Goal: Use online tool/utility: Utilize a website feature to perform a specific function

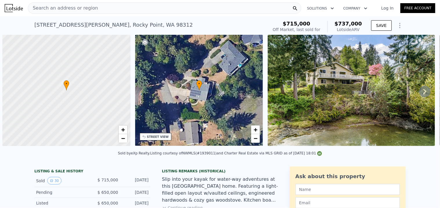
scroll to position [0, 2]
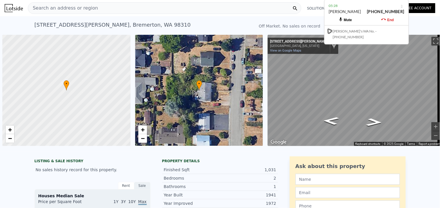
scroll to position [0, 2]
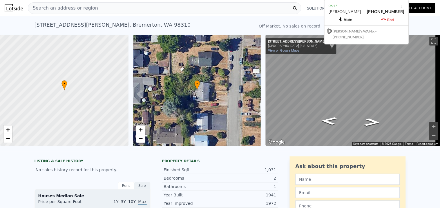
click at [60, 7] on span "Search an address or region" at bounding box center [63, 8] width 70 height 7
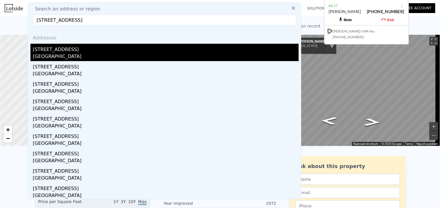
type input "[STREET_ADDRESS]"
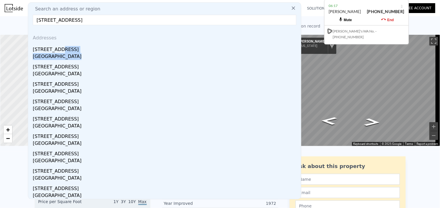
click at [73, 53] on div "[STREET_ADDRESS]" at bounding box center [166, 52] width 266 height 17
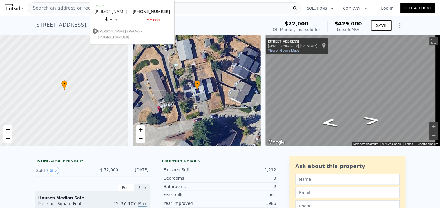
drag, startPoint x: 359, startPoint y: 7, endPoint x: 124, endPoint y: -6, distance: 235.3
click at [124, 0] on html "Search an address or region Solutions Company Open main menu Log In Free Accoun…" at bounding box center [220, 104] width 440 height 208
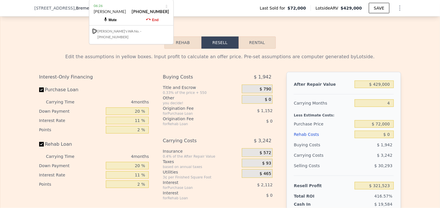
scroll to position [738, 0]
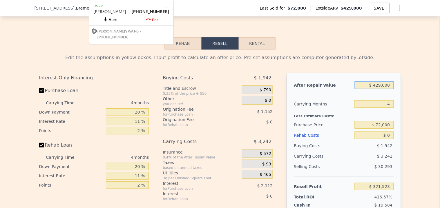
drag, startPoint x: 388, startPoint y: 95, endPoint x: 373, endPoint y: 97, distance: 15.5
click at [373, 89] on input "$ 429,000" at bounding box center [373, 85] width 39 height 8
type input "$ 3"
type input "-$ 77,159"
type input "$ 35"
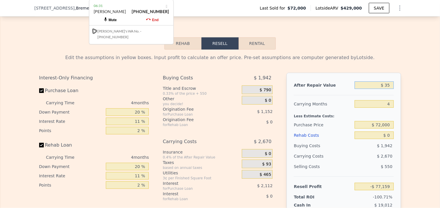
type input "-$ 77,130"
type input "$ 350"
type input "-$ 76,837"
type input "$ 3,500"
type input "-$ 73,911"
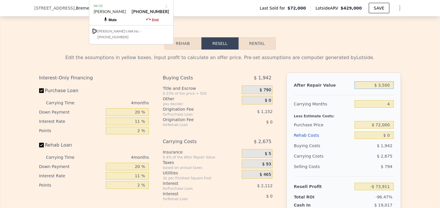
type input "$ 35,000"
type input "-$ 44,636"
type input "$ 350,000"
type input "$ 248,105"
type input "$ 3,500,000"
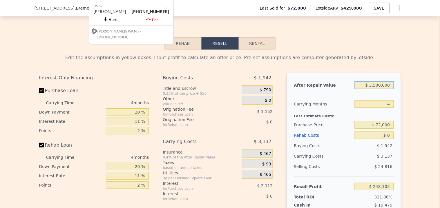
type input "$ 3,175,516"
type input "$ 350,000"
type input "$ 248,105"
click at [374, 108] on input "4" at bounding box center [373, 104] width 39 height 8
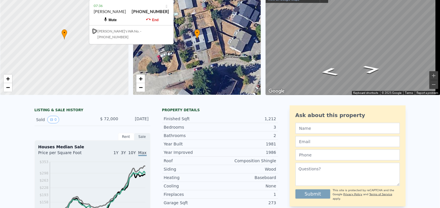
scroll to position [0, 0]
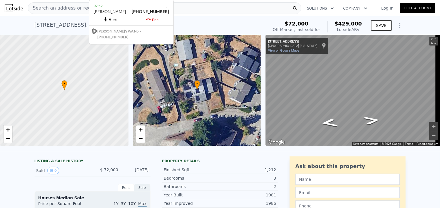
click at [196, 98] on div "• + −" at bounding box center [197, 90] width 128 height 111
click at [370, 118] on icon "Go East, Hill Ct" at bounding box center [372, 120] width 32 height 12
type input "$ 429,000"
type input "$ 321,523"
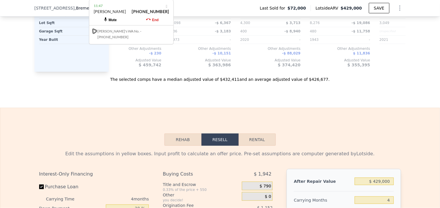
scroll to position [0, 430]
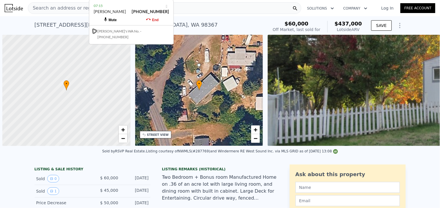
scroll to position [0, 2]
